Goal: Use online tool/utility: Utilize a website feature to perform a specific function

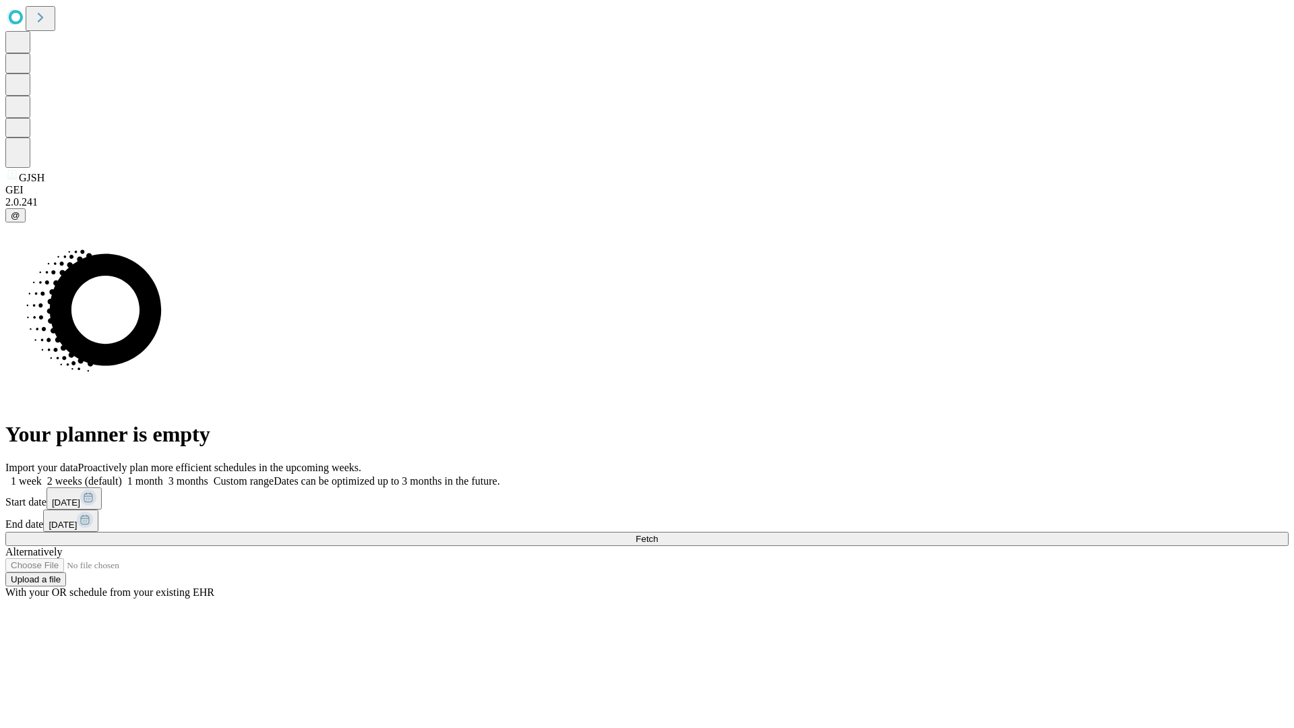
click at [658, 534] on span "Fetch" at bounding box center [647, 539] width 22 height 10
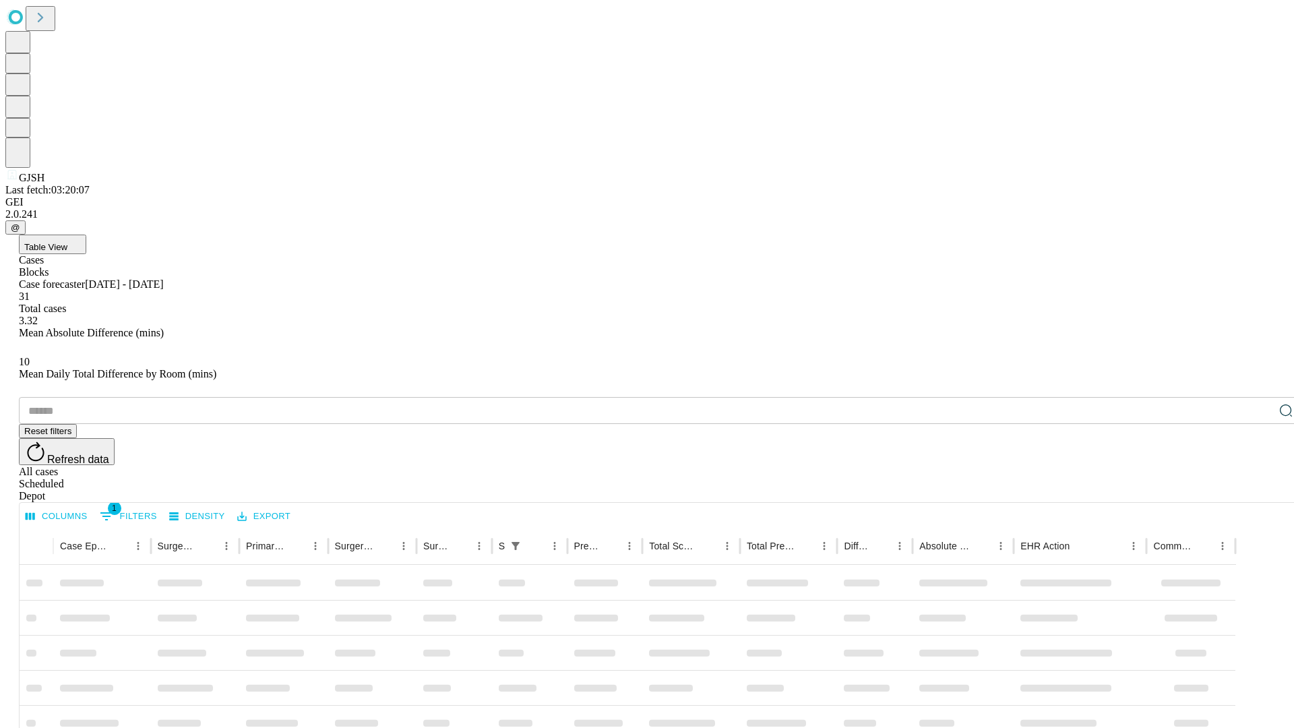
click at [1259, 490] on div "Depot" at bounding box center [661, 496] width 1284 height 12
